Goal: Complete application form

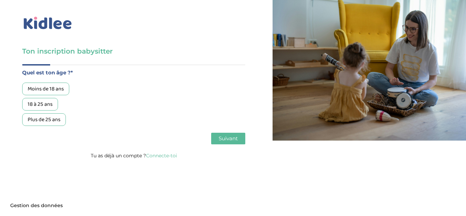
click at [46, 106] on div "18 à 25 ans" at bounding box center [40, 104] width 36 height 13
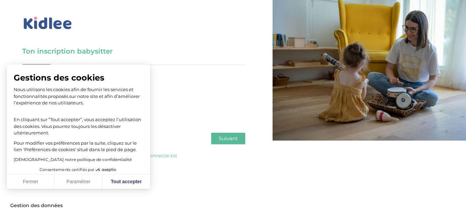
click at [225, 141] on span "Suivant" at bounding box center [228, 138] width 19 height 6
click at [135, 173] on span "Consentements certifiés par" at bounding box center [78, 170] width 143 height 9
click at [129, 181] on button "Tout accepter" at bounding box center [126, 182] width 48 height 14
checkbox input "true"
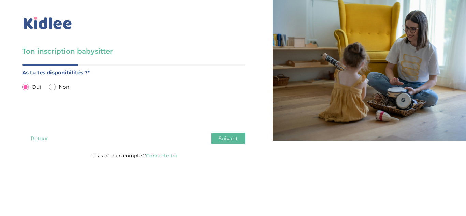
click at [223, 140] on span "Suivant" at bounding box center [228, 138] width 19 height 6
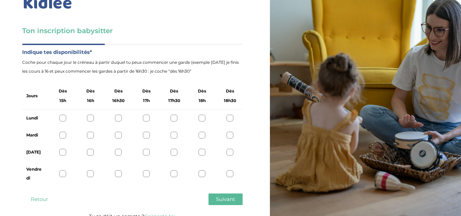
scroll to position [22, 0]
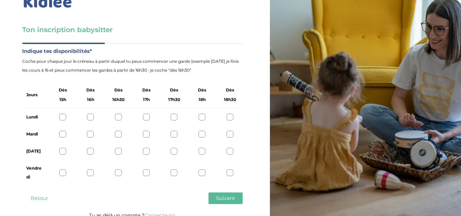
click at [36, 201] on button "Retour" at bounding box center [39, 199] width 34 height 12
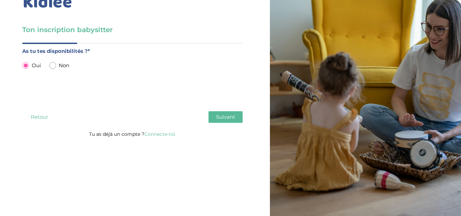
click at [51, 66] on input "radio" at bounding box center [52, 65] width 7 height 7
radio input "true"
radio input "false"
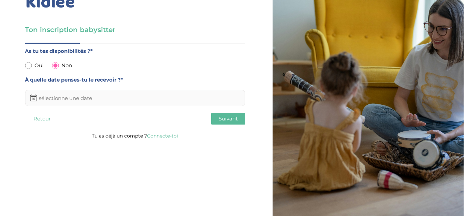
scroll to position [0, 0]
